Goal: Information Seeking & Learning: Learn about a topic

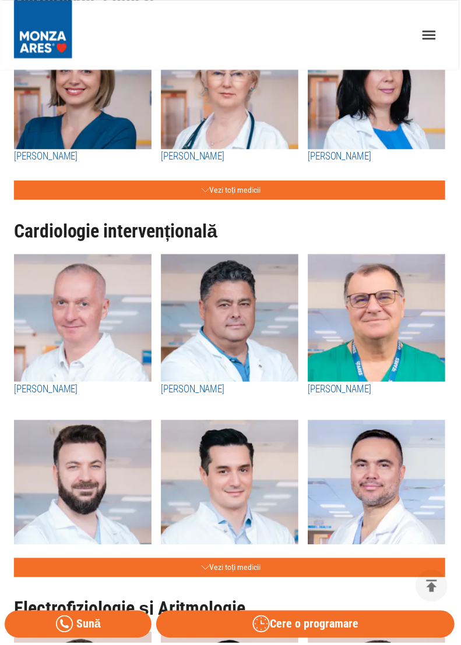
scroll to position [215, 0]
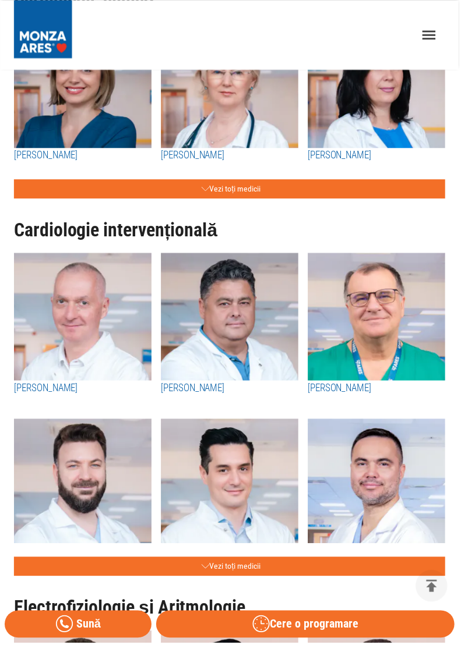
click at [232, 570] on button "Vezi toți medicii" at bounding box center [230, 568] width 433 height 19
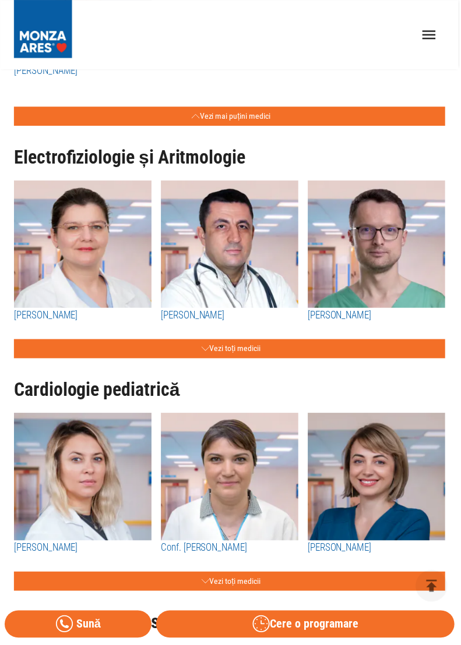
scroll to position [2713, 0]
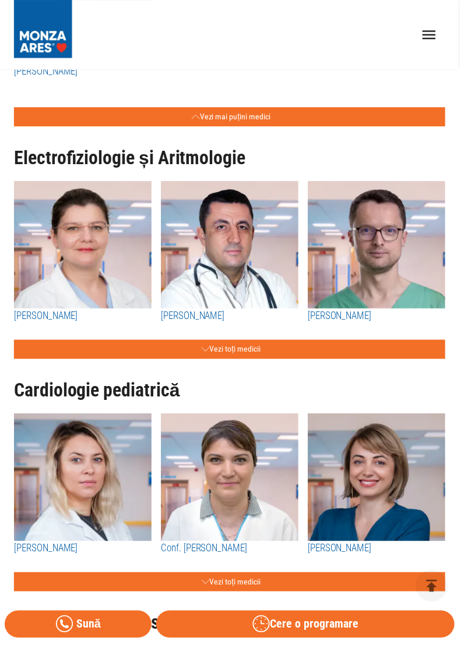
click at [237, 341] on button "Vezi toți medicii" at bounding box center [230, 350] width 433 height 19
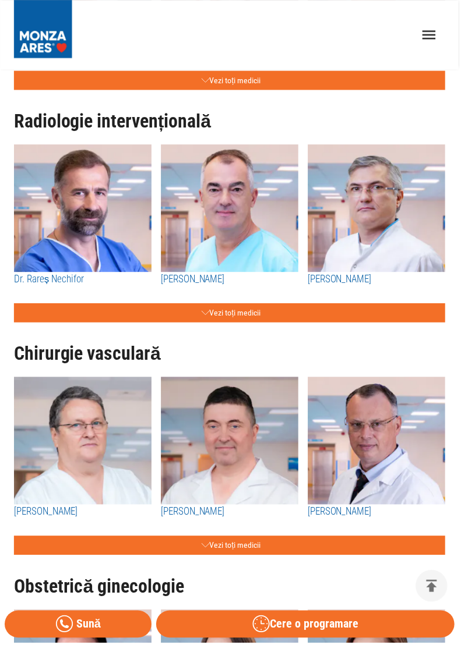
scroll to position [4447, 0]
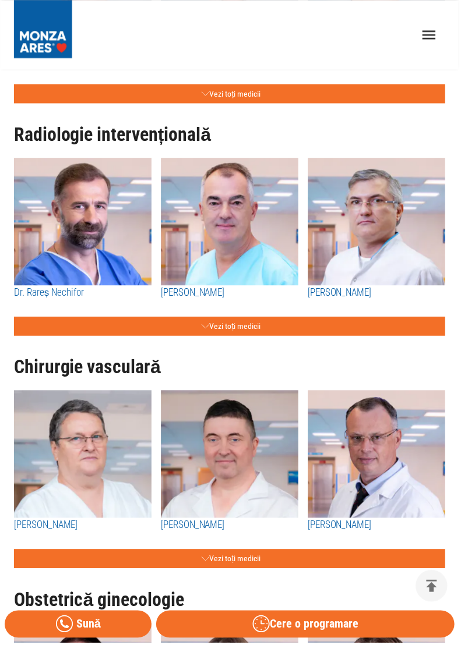
click at [228, 318] on button "Vezi toți medicii" at bounding box center [230, 327] width 433 height 19
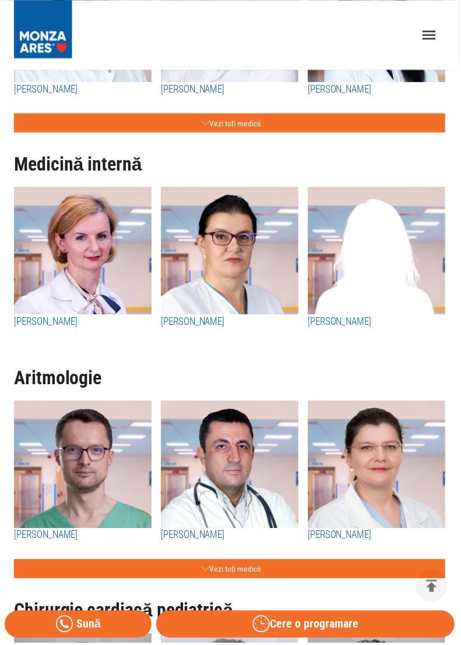
scroll to position [7133, 0]
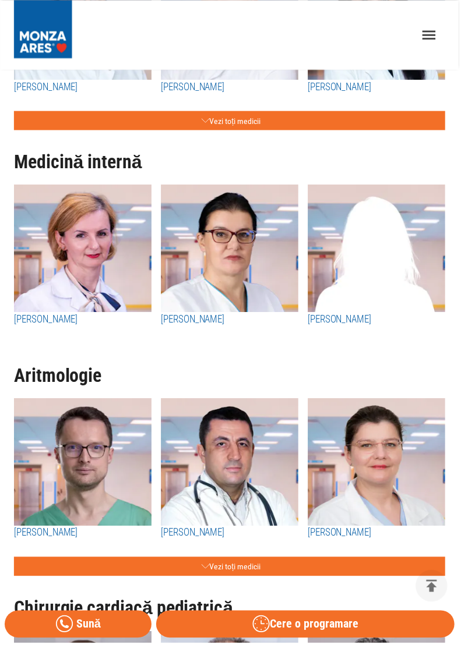
click at [246, 559] on button "Vezi toți medicii" at bounding box center [230, 568] width 433 height 19
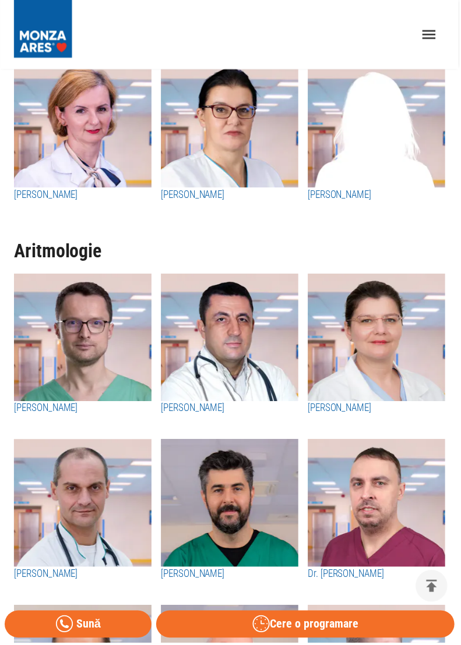
scroll to position [7258, 0]
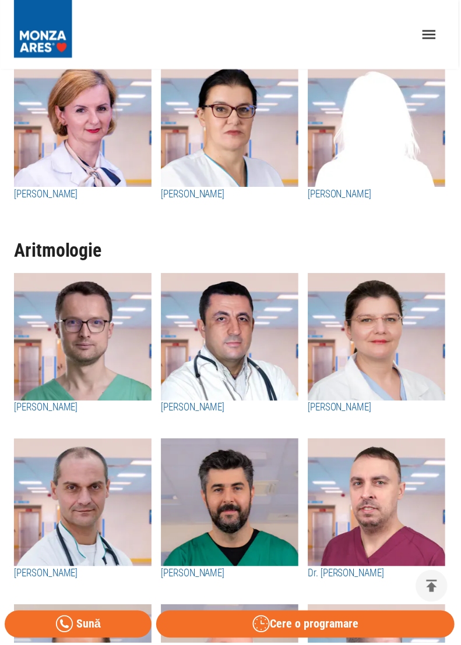
click at [236, 501] on img "button" at bounding box center [230, 505] width 138 height 128
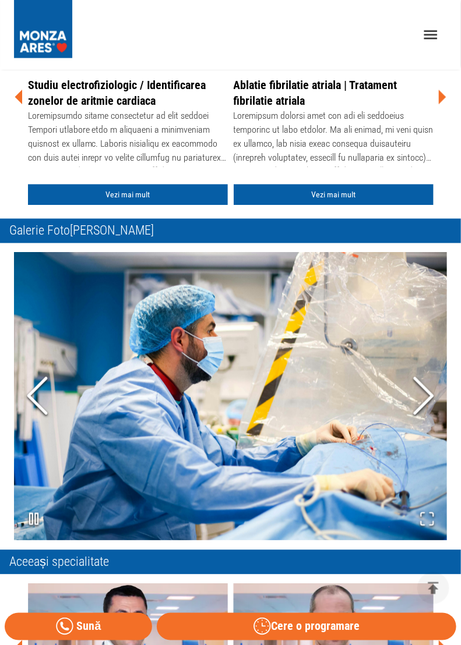
scroll to position [418, 0]
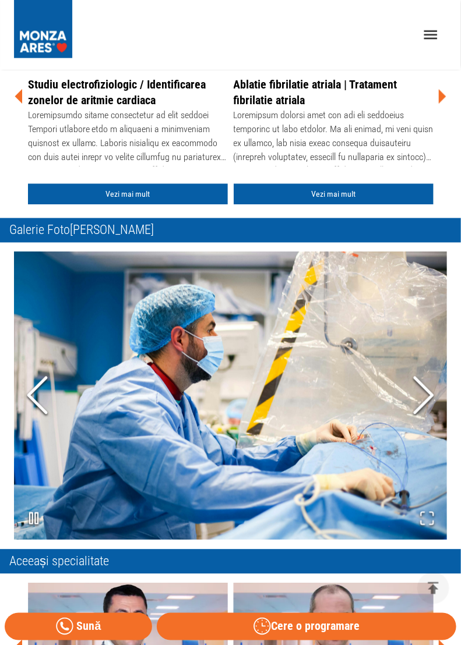
click at [136, 192] on link "Vezi mai mult" at bounding box center [128, 195] width 200 height 22
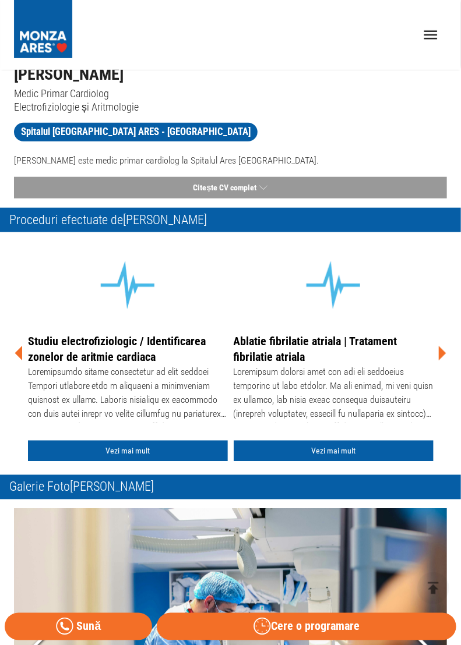
scroll to position [158, 0]
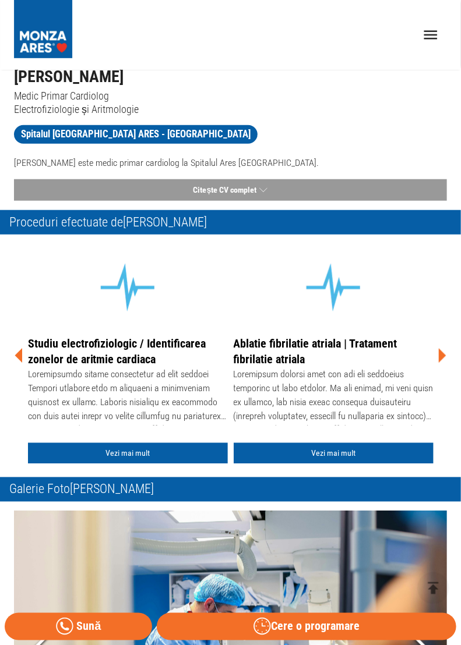
click at [333, 459] on link "Vezi mai mult" at bounding box center [334, 454] width 200 height 22
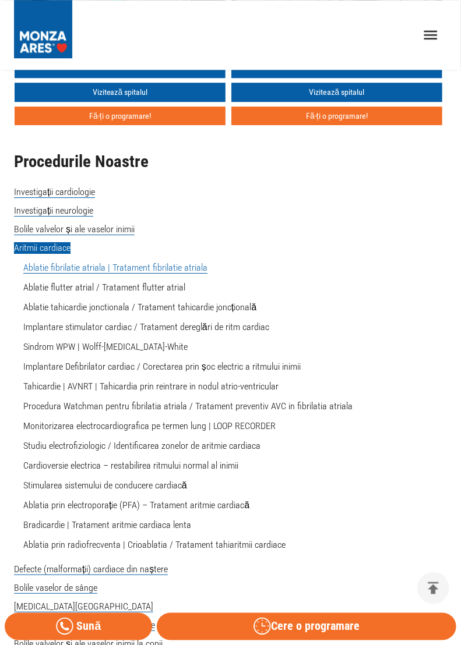
scroll to position [4370, 0]
click at [207, 361] on link "Implantare Defibrilator cardiac / Corectarea prin șoc electric a ritmului inimii" at bounding box center [161, 366] width 277 height 11
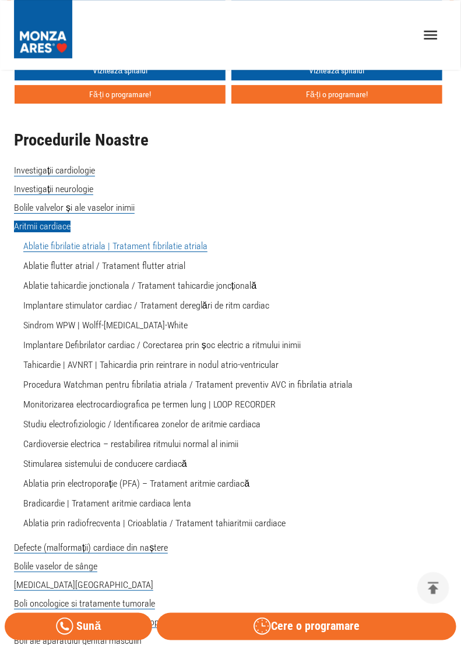
scroll to position [4407, 0]
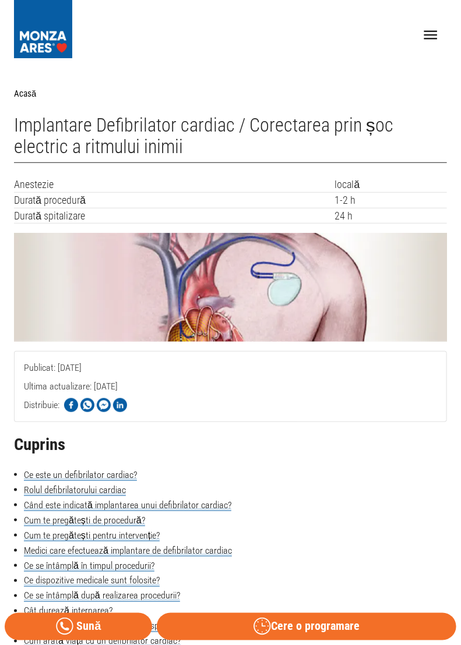
click at [369, 281] on img at bounding box center [230, 287] width 433 height 108
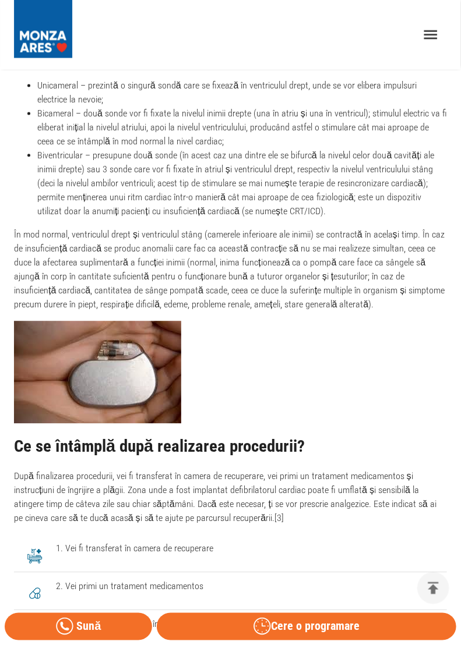
scroll to position [2880, 0]
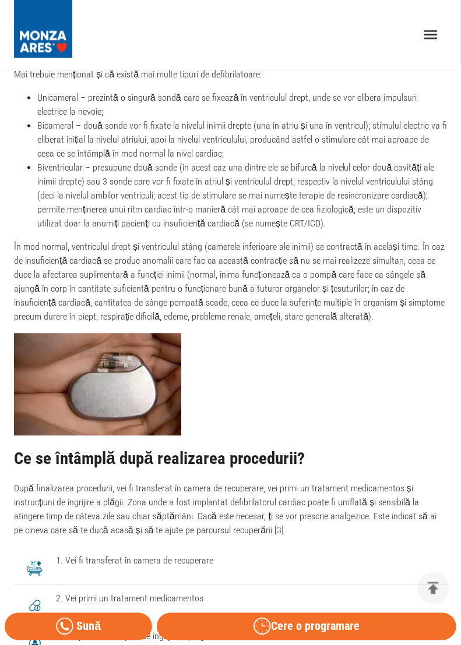
click at [378, 554] on span "1. Vei fi transferat în camera de recuperare" at bounding box center [246, 561] width 381 height 14
click at [383, 554] on span "1. Vei fi transferat în camera de recuperare" at bounding box center [246, 561] width 381 height 14
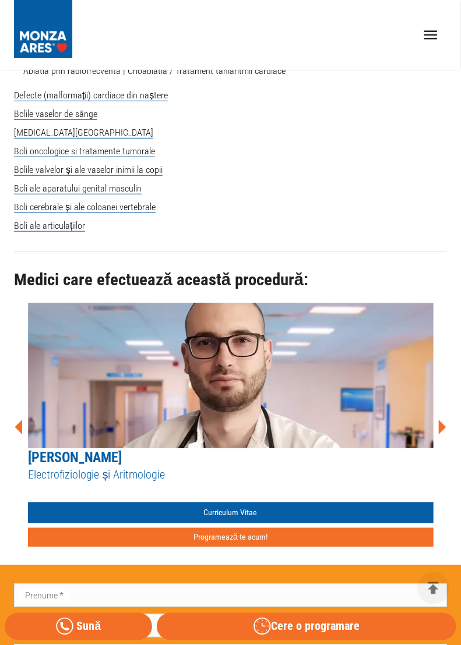
scroll to position [5890, 0]
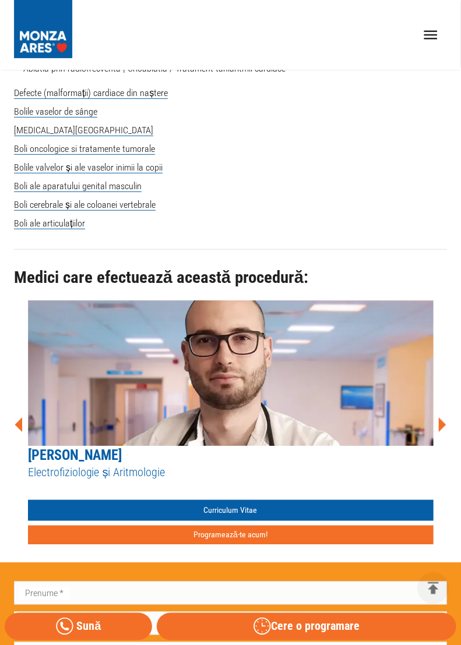
click at [239, 512] on link "Curriculum Vitae" at bounding box center [230, 511] width 405 height 22
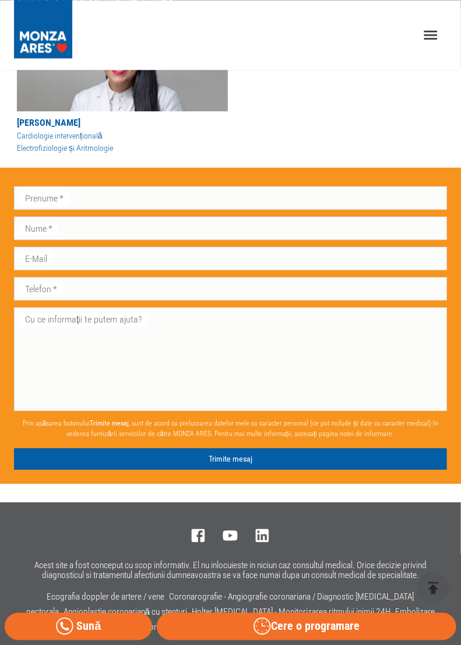
scroll to position [847, 0]
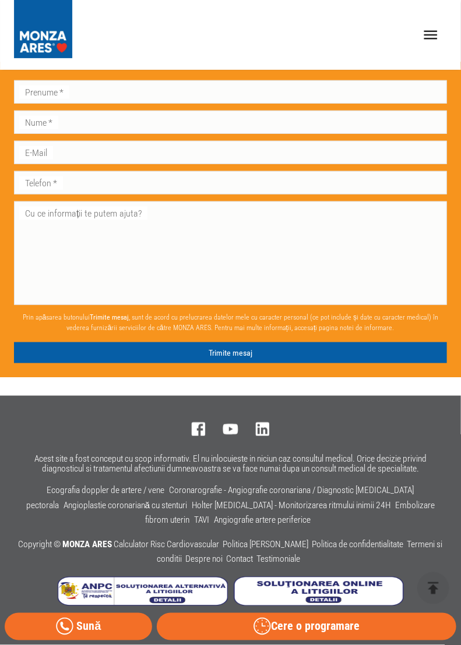
scroll to position [5967, 0]
